Goal: Information Seeking & Learning: Check status

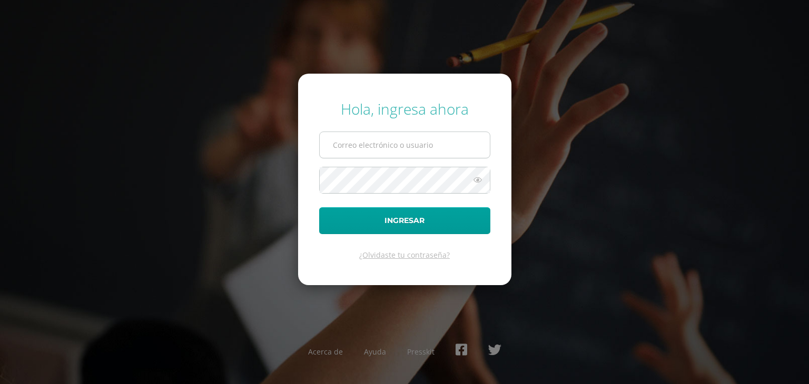
click at [412, 154] on input "text" at bounding box center [405, 145] width 170 height 26
click at [407, 157] on input "text" at bounding box center [405, 145] width 170 height 26
click at [411, 144] on input "text" at bounding box center [405, 145] width 170 height 26
type input "a.valenzuela.4bdb@gmail.com"
click at [365, 196] on form "Hola, ingresa ahora a.valenzuela.4bdb@gmail.com Ingresar ¿Olvidaste tu contrase…" at bounding box center [404, 180] width 213 height 212
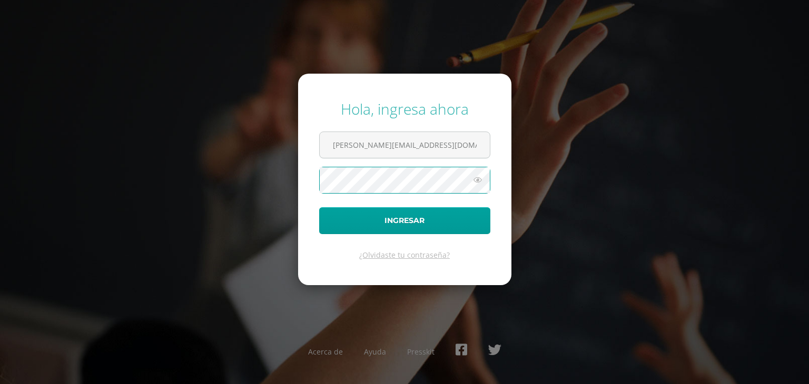
click at [319, 207] on button "Ingresar" at bounding box center [404, 220] width 171 height 27
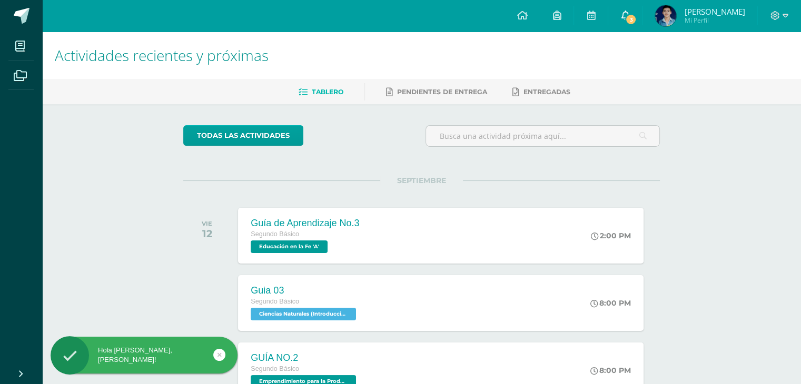
click at [625, 10] on span at bounding box center [625, 16] width 8 height 12
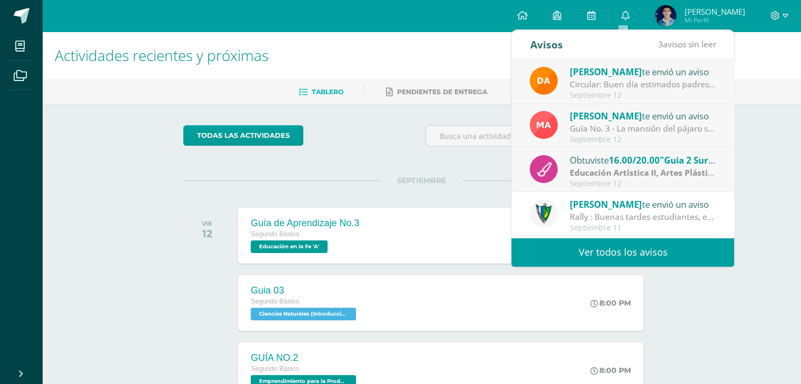
click at [619, 258] on link "Ver todos los avisos" at bounding box center [622, 252] width 223 height 29
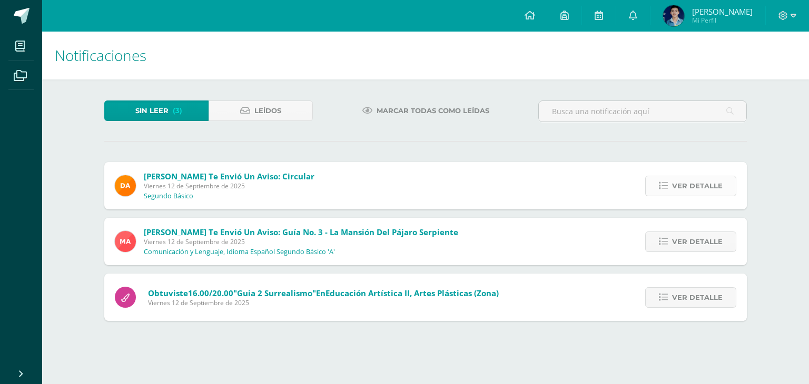
click at [695, 194] on span "Ver detalle" at bounding box center [697, 185] width 51 height 19
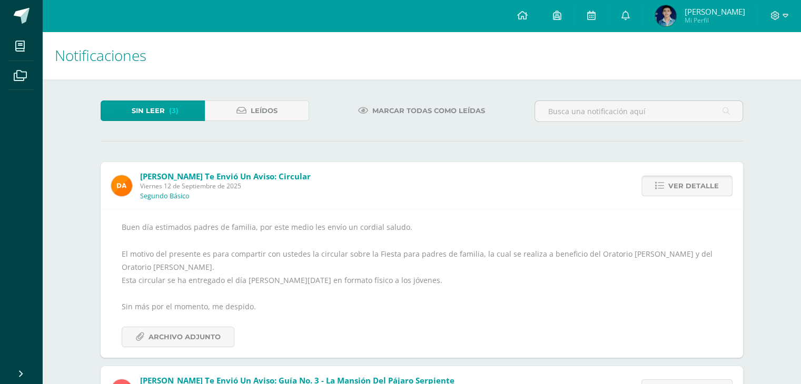
click at [689, 179] on span "Ver detalle" at bounding box center [693, 185] width 51 height 19
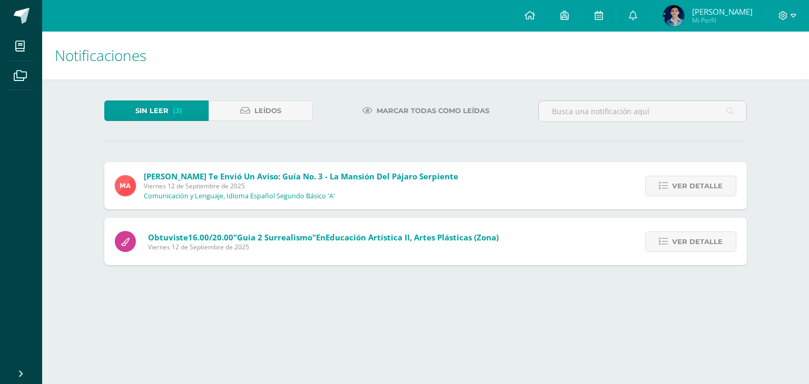
click at [689, 179] on span "Ver detalle" at bounding box center [697, 185] width 51 height 19
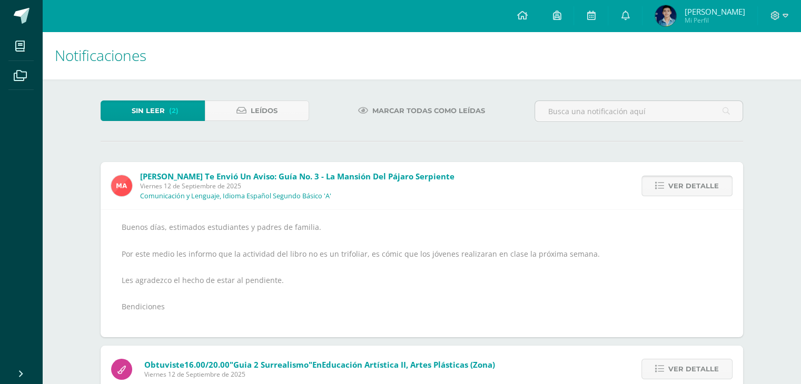
click at [687, 182] on span "Ver detalle" at bounding box center [693, 185] width 51 height 19
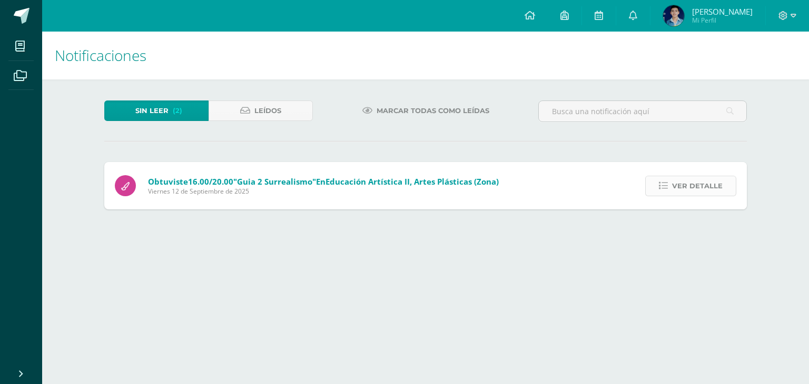
click at [684, 185] on span "Ver detalle" at bounding box center [697, 185] width 51 height 19
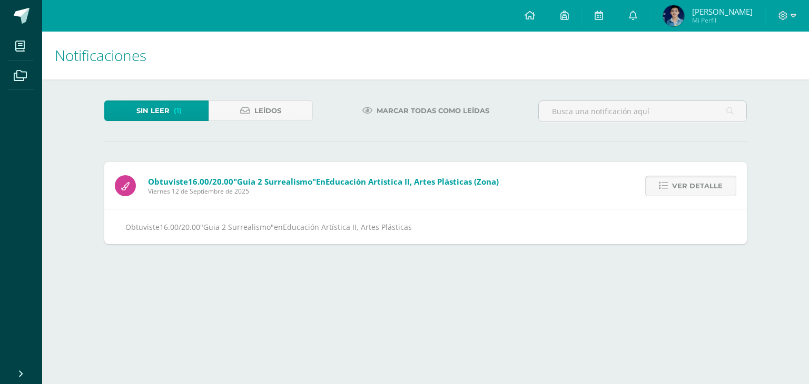
click at [679, 190] on span "Ver detalle" at bounding box center [697, 185] width 51 height 19
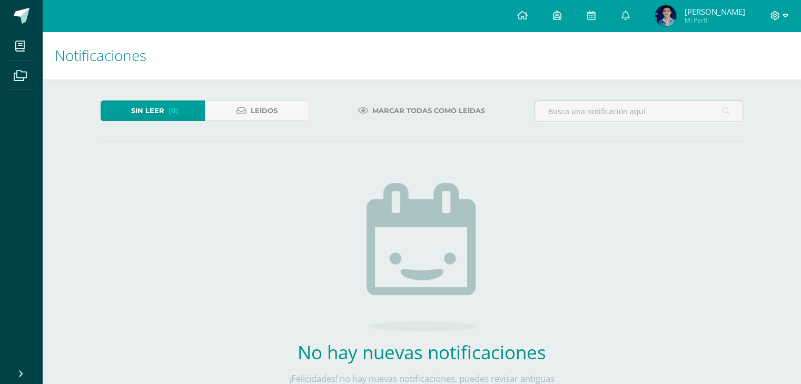
click at [772, 11] on icon at bounding box center [774, 15] width 9 height 9
click at [760, 76] on span "Cerrar sesión" at bounding box center [751, 72] width 47 height 10
